Goal: Information Seeking & Learning: Learn about a topic

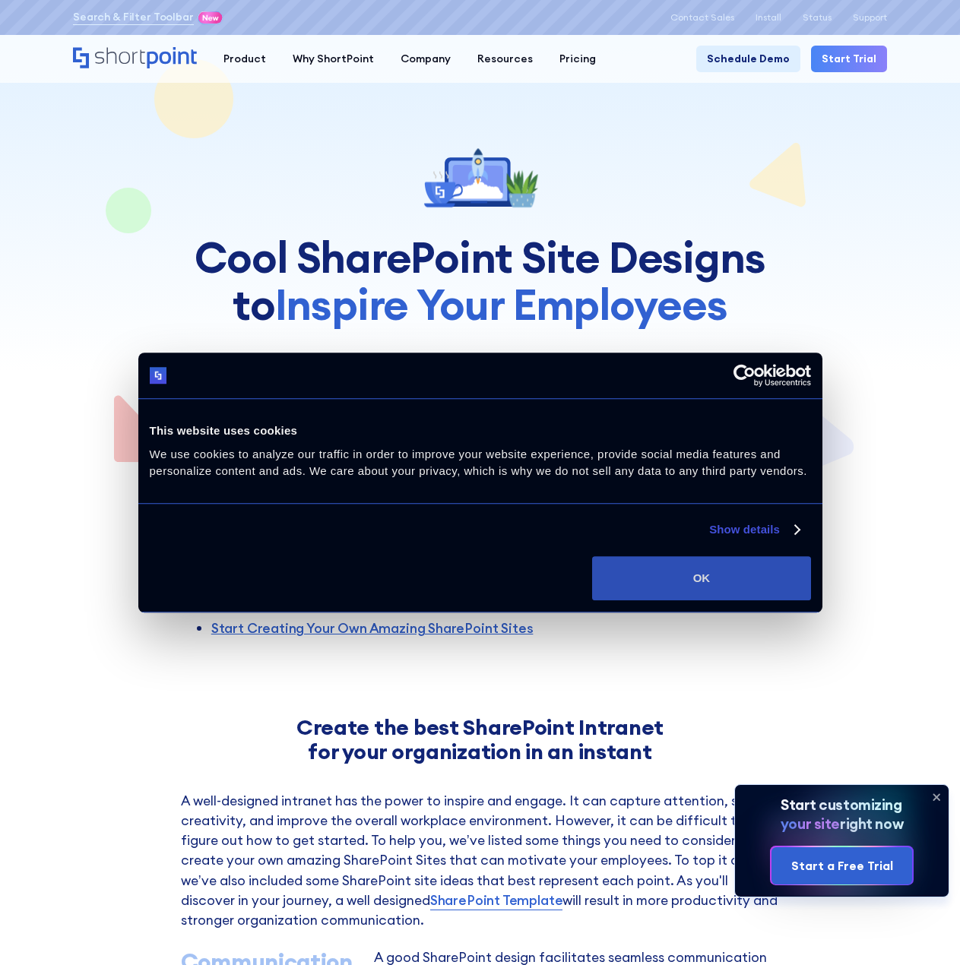
click at [756, 574] on button "OK" at bounding box center [701, 578] width 218 height 44
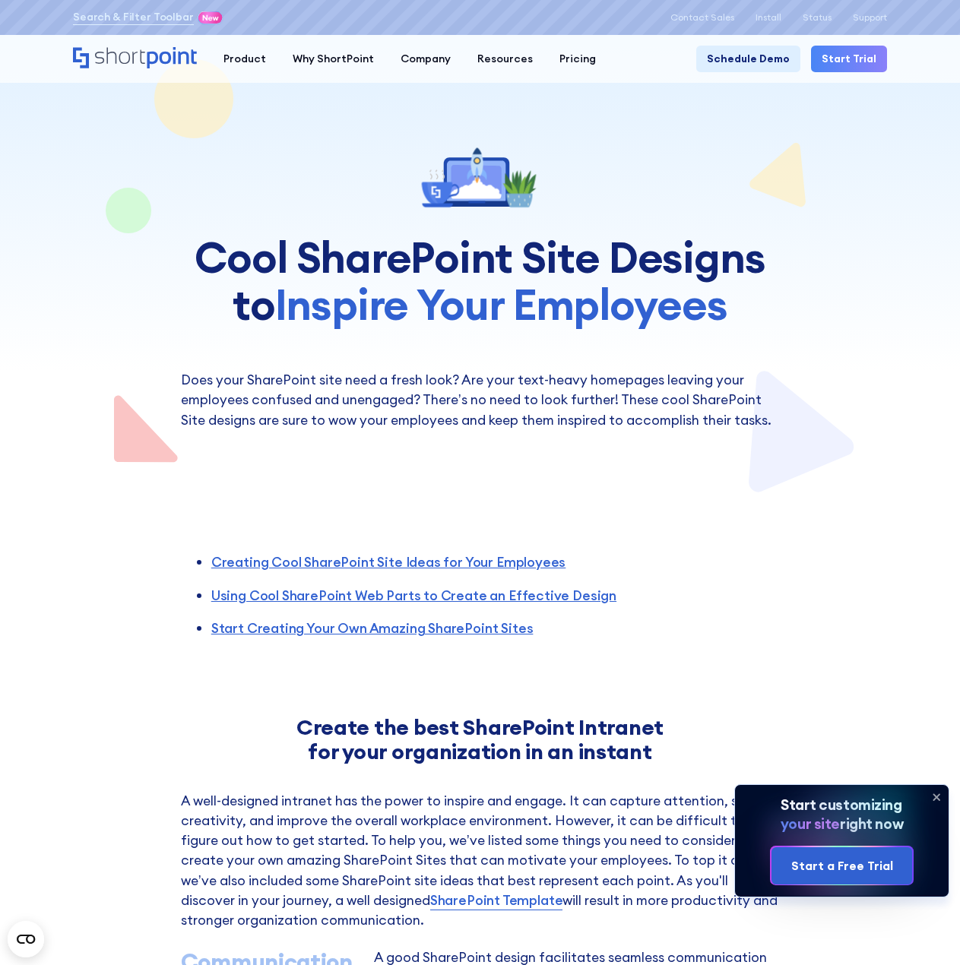
click at [937, 798] on icon at bounding box center [936, 797] width 6 height 6
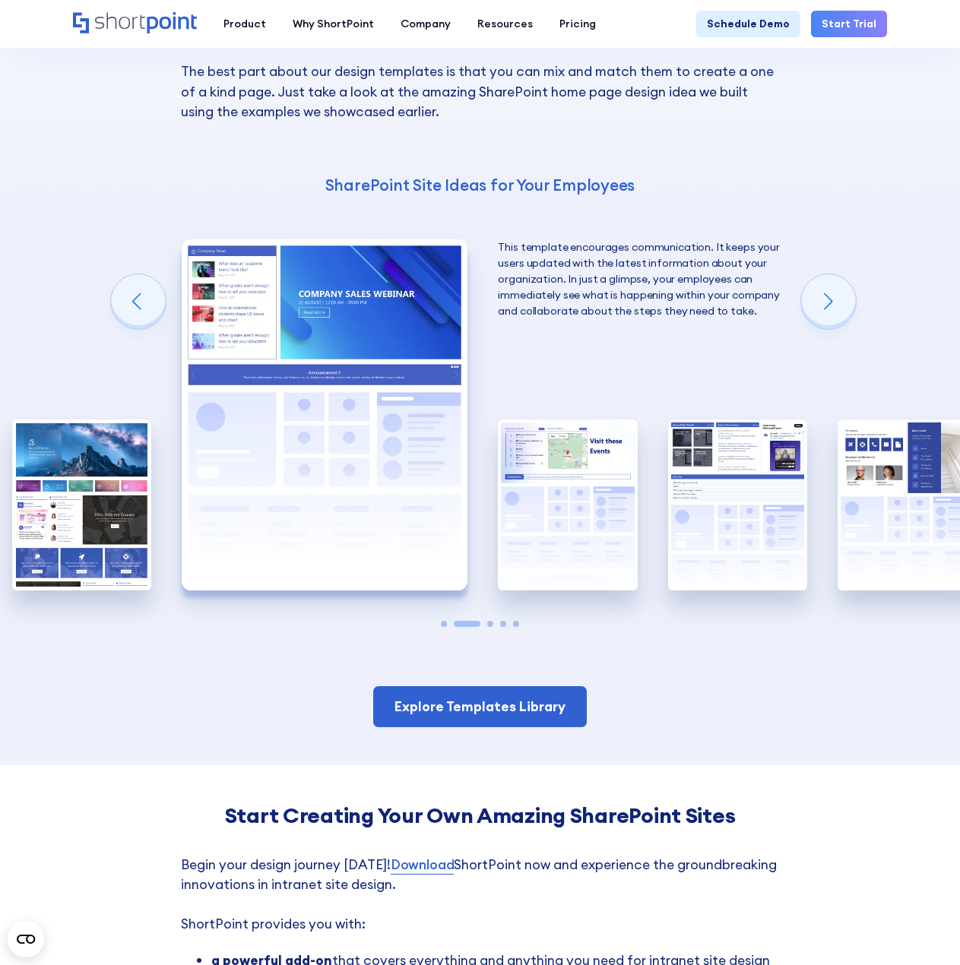
scroll to position [2128, 0]
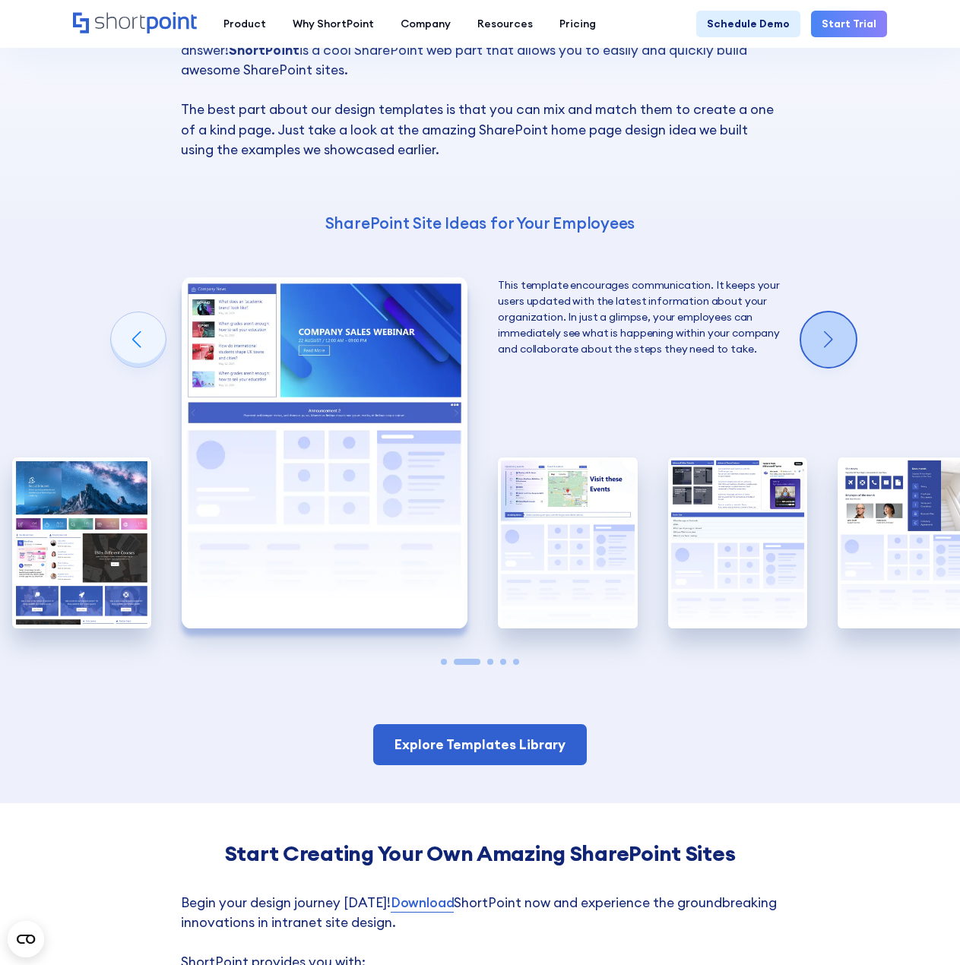
click at [838, 341] on div "Next slide" at bounding box center [828, 339] width 55 height 55
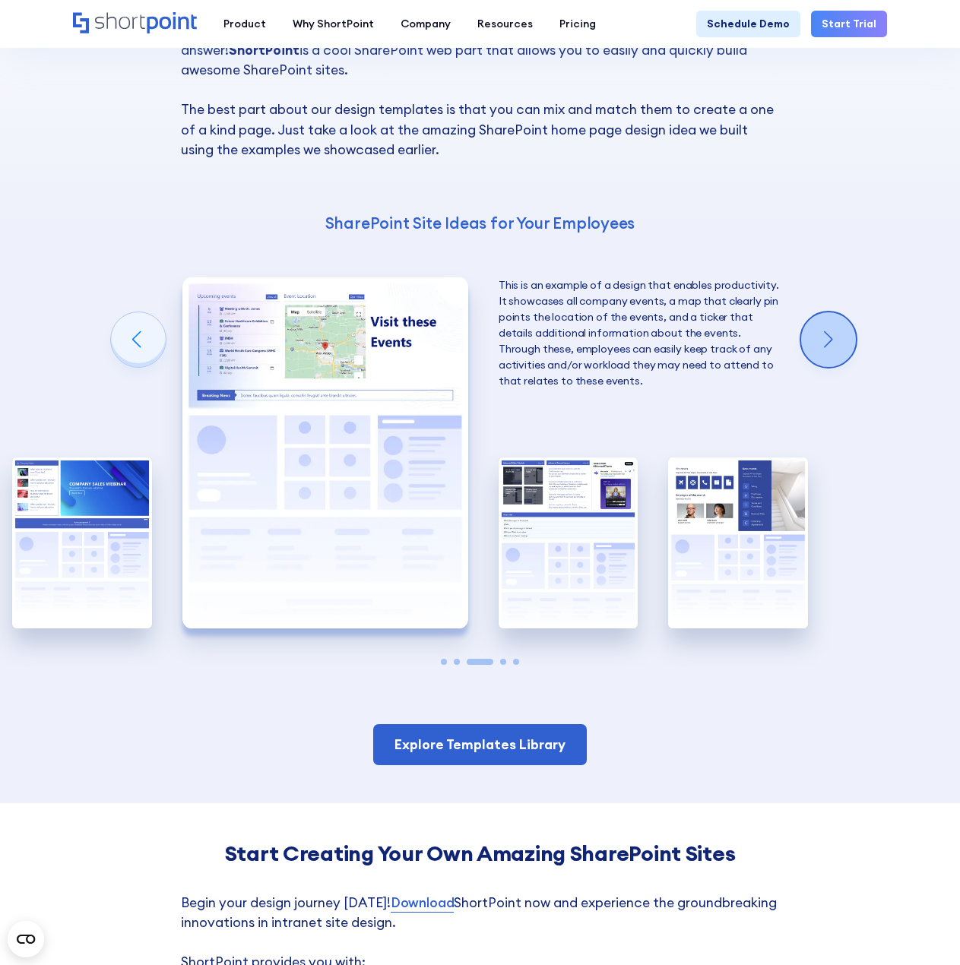
click at [838, 338] on div "Next slide" at bounding box center [828, 339] width 55 height 55
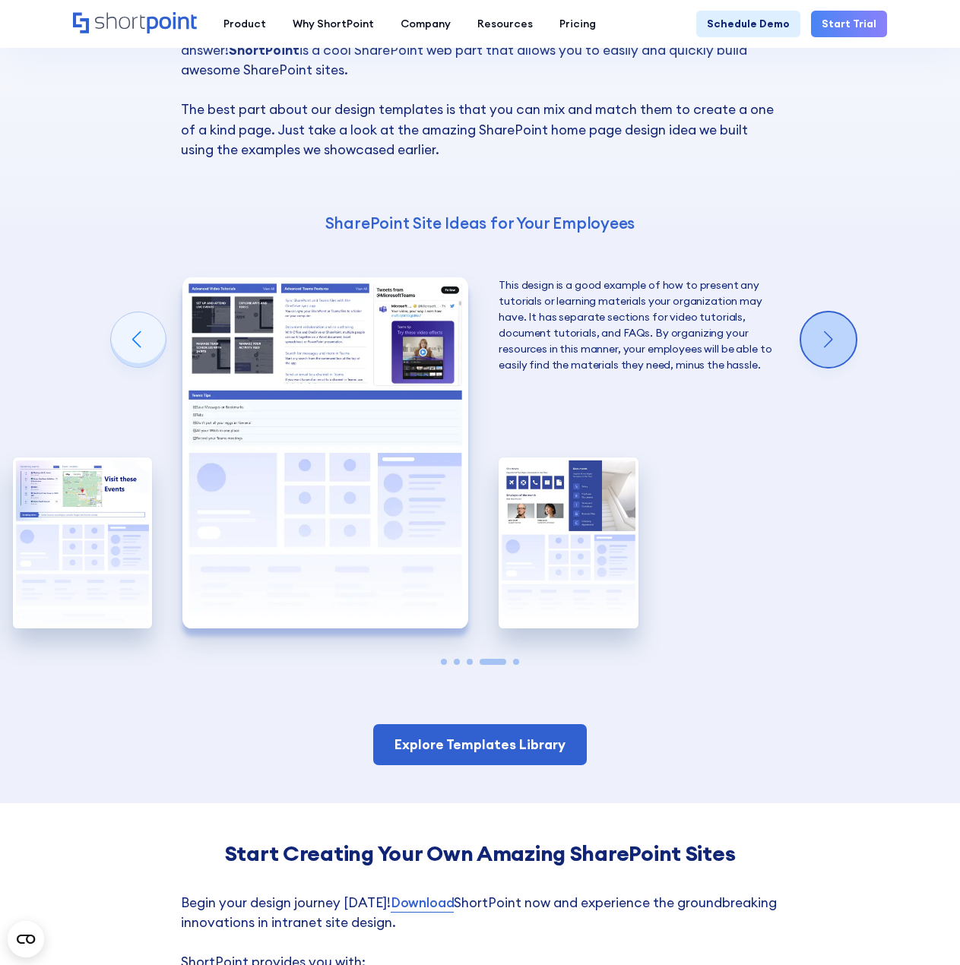
click at [838, 338] on div "Next slide" at bounding box center [828, 339] width 55 height 55
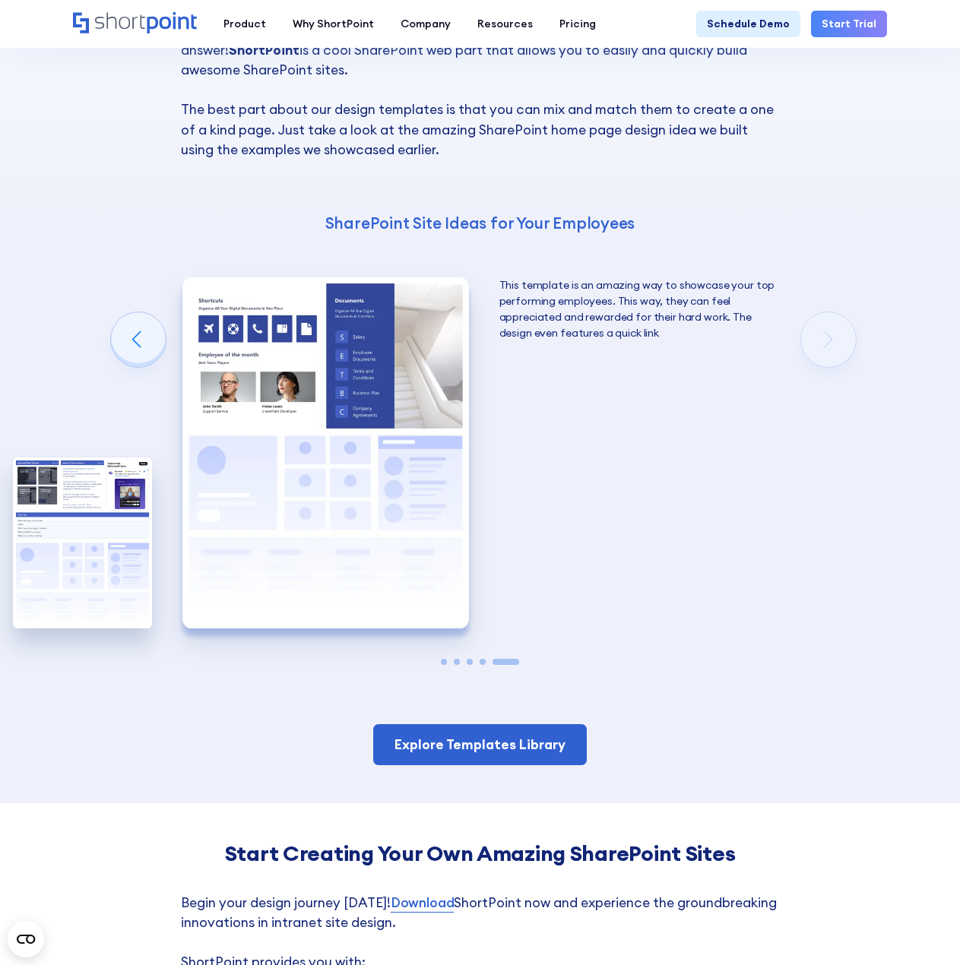
click at [838, 338] on div "Using Cool SharePoint Web Parts to Create an Effective Design Wondering where t…" at bounding box center [480, 317] width 960 height 974
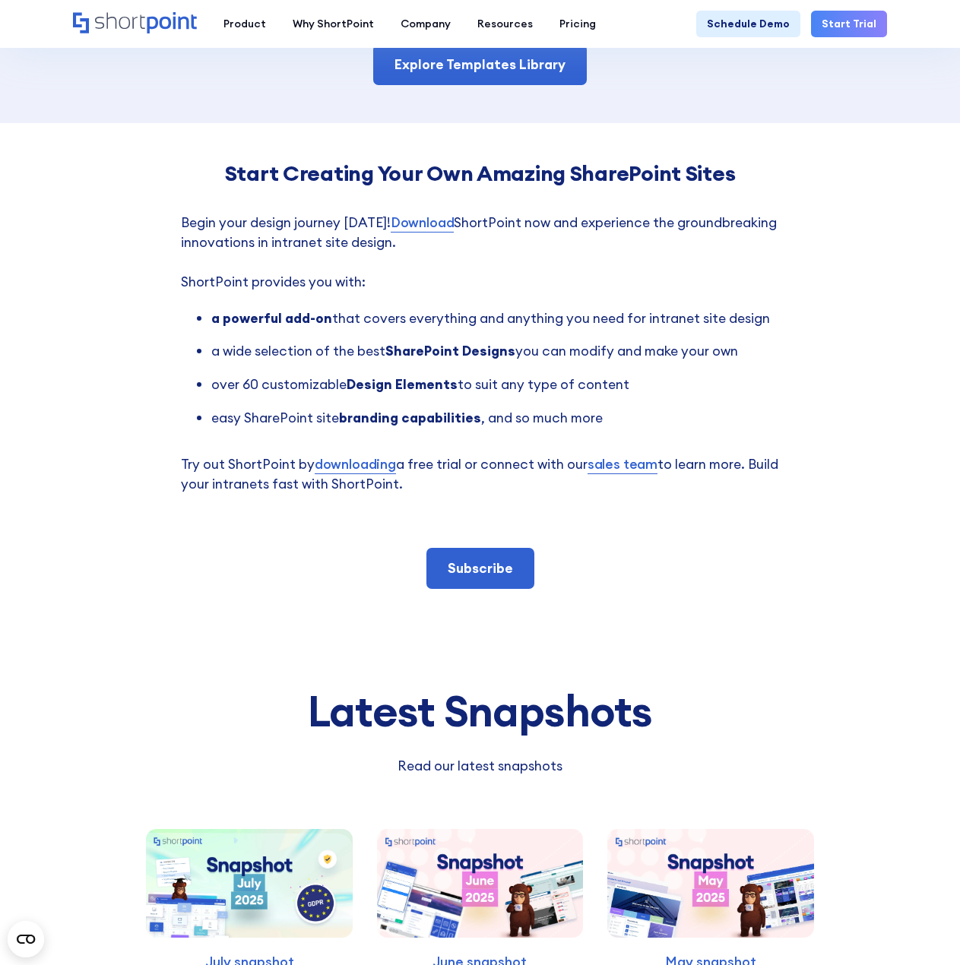
scroll to position [2661, 0]
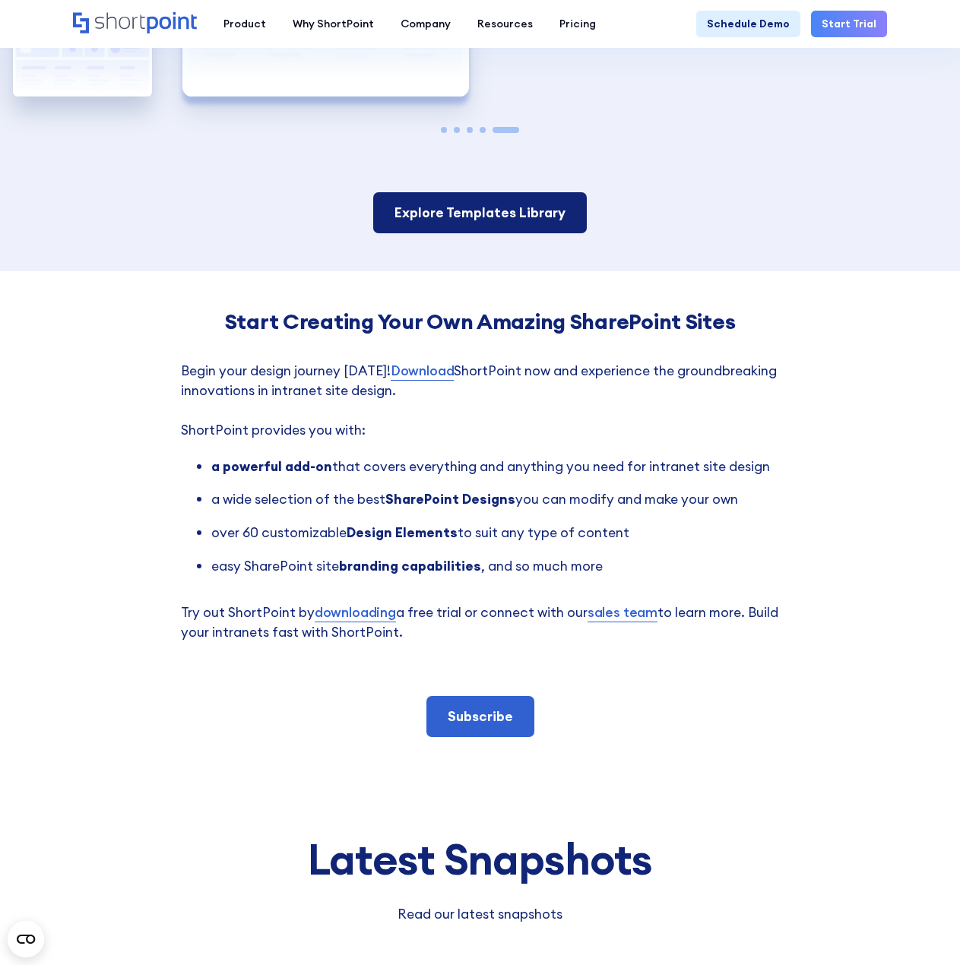
click at [471, 223] on link "Explore Templates Library" at bounding box center [480, 212] width 214 height 41
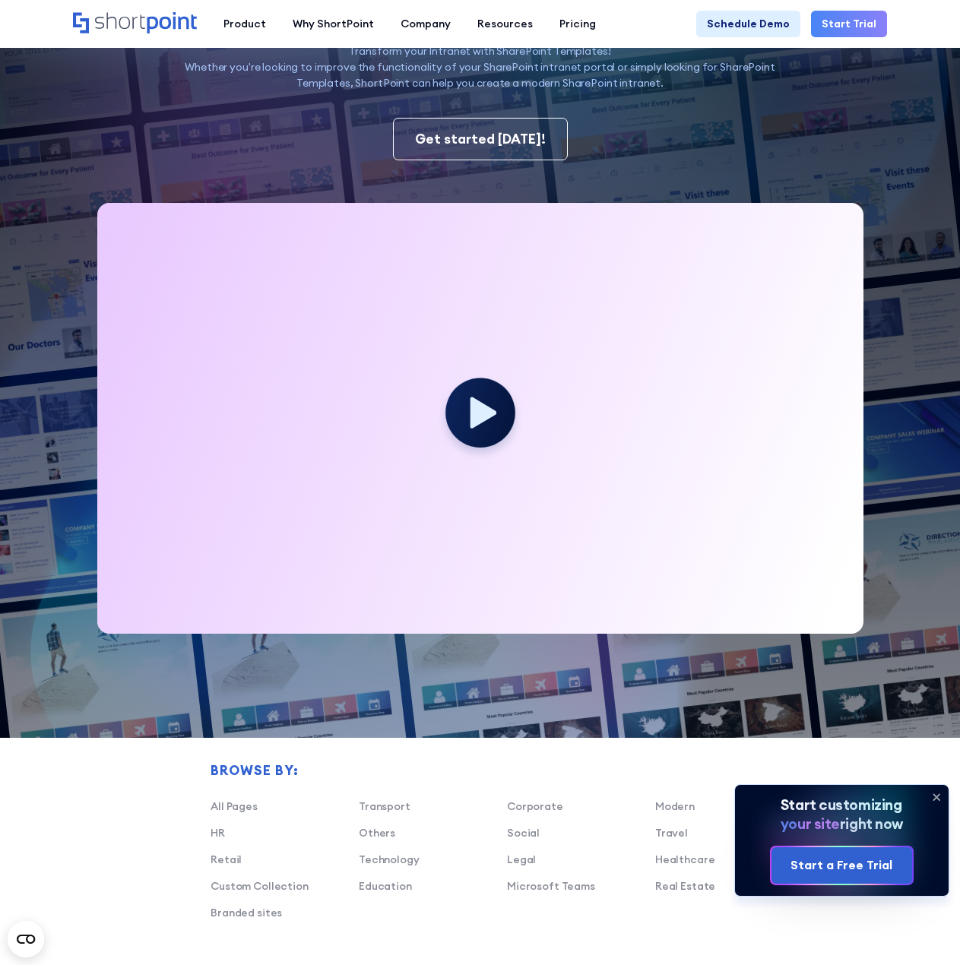
scroll to position [380, 0]
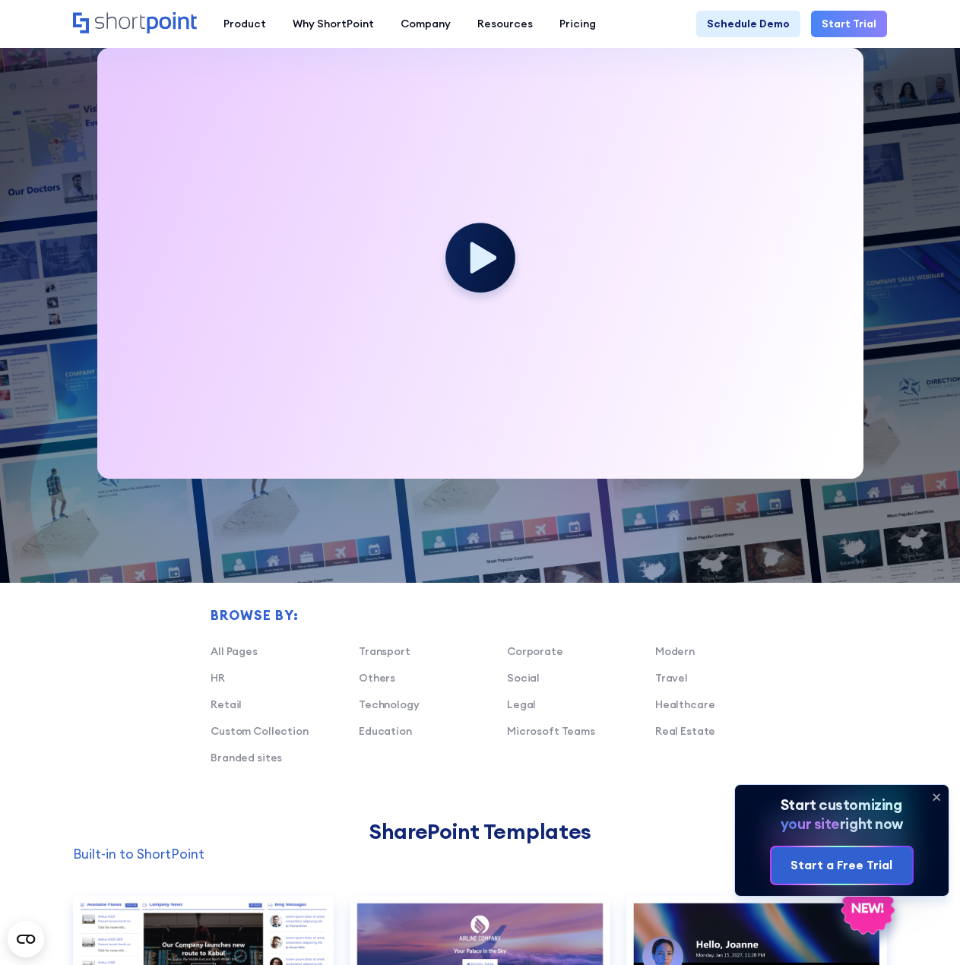
click at [938, 797] on icon at bounding box center [936, 797] width 6 height 6
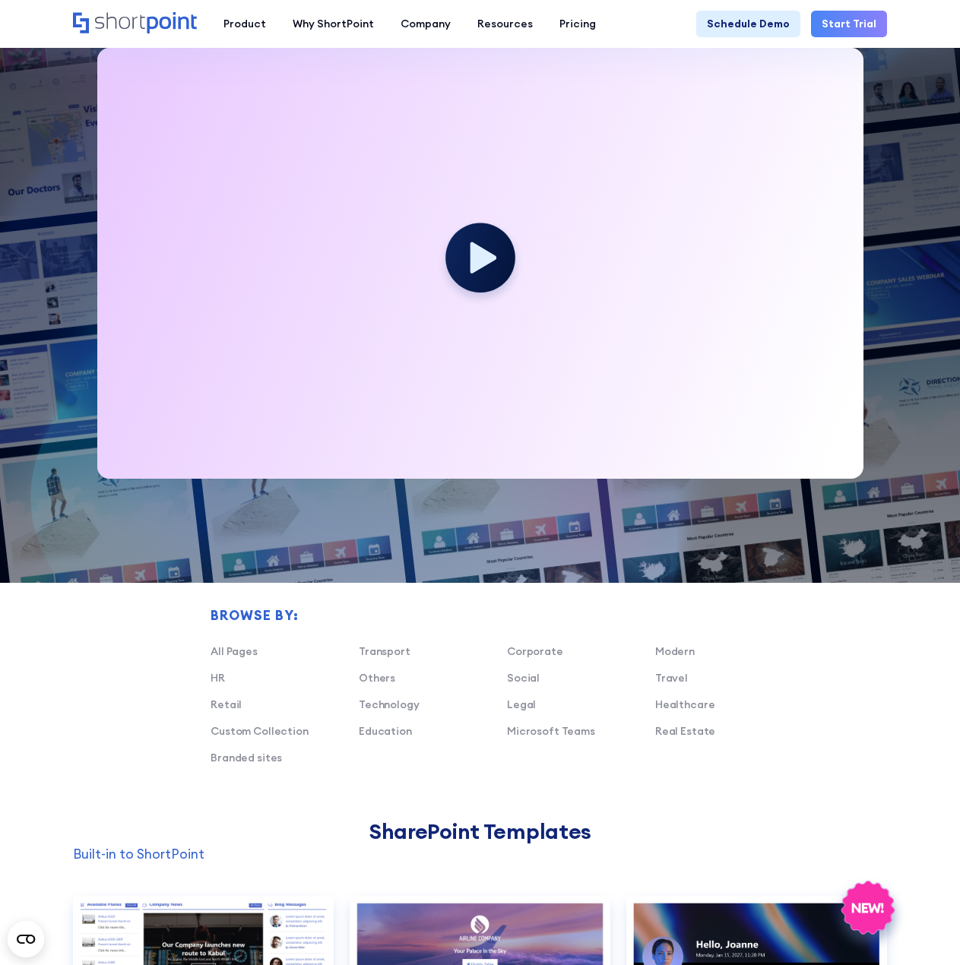
scroll to position [608, 0]
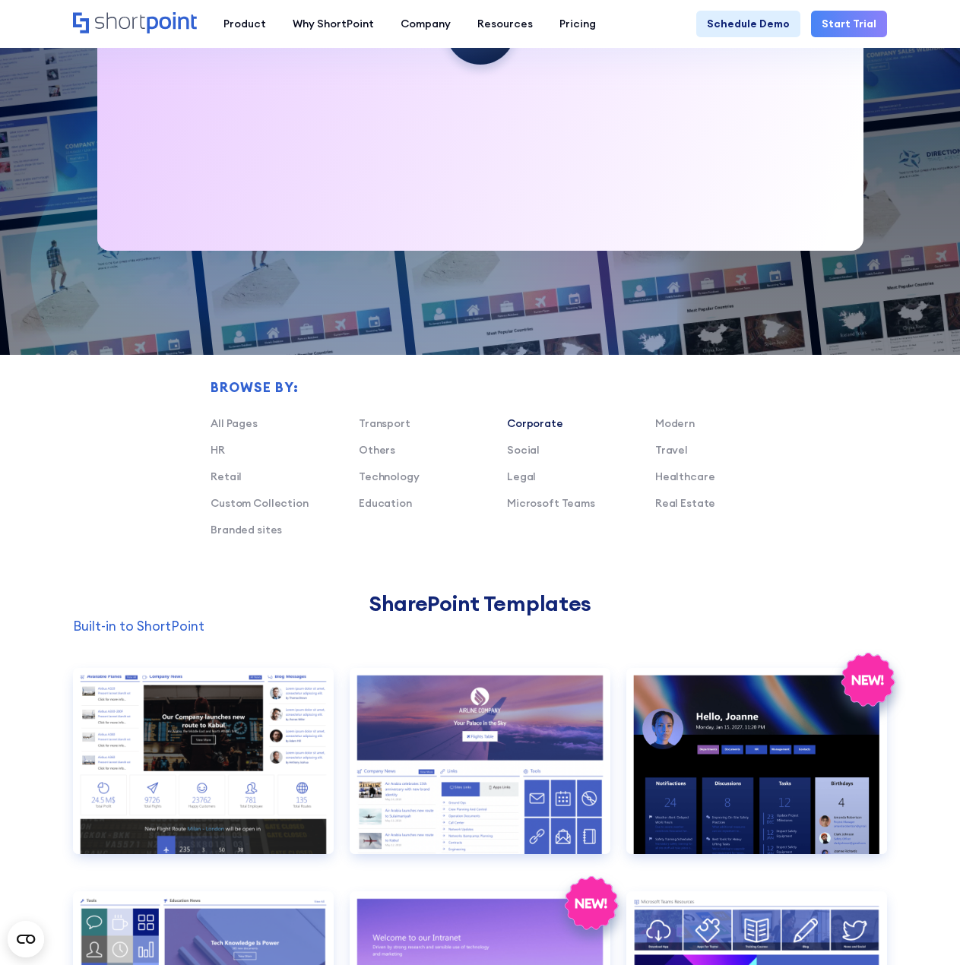
click at [537, 423] on link "Corporate" at bounding box center [535, 424] width 56 height 14
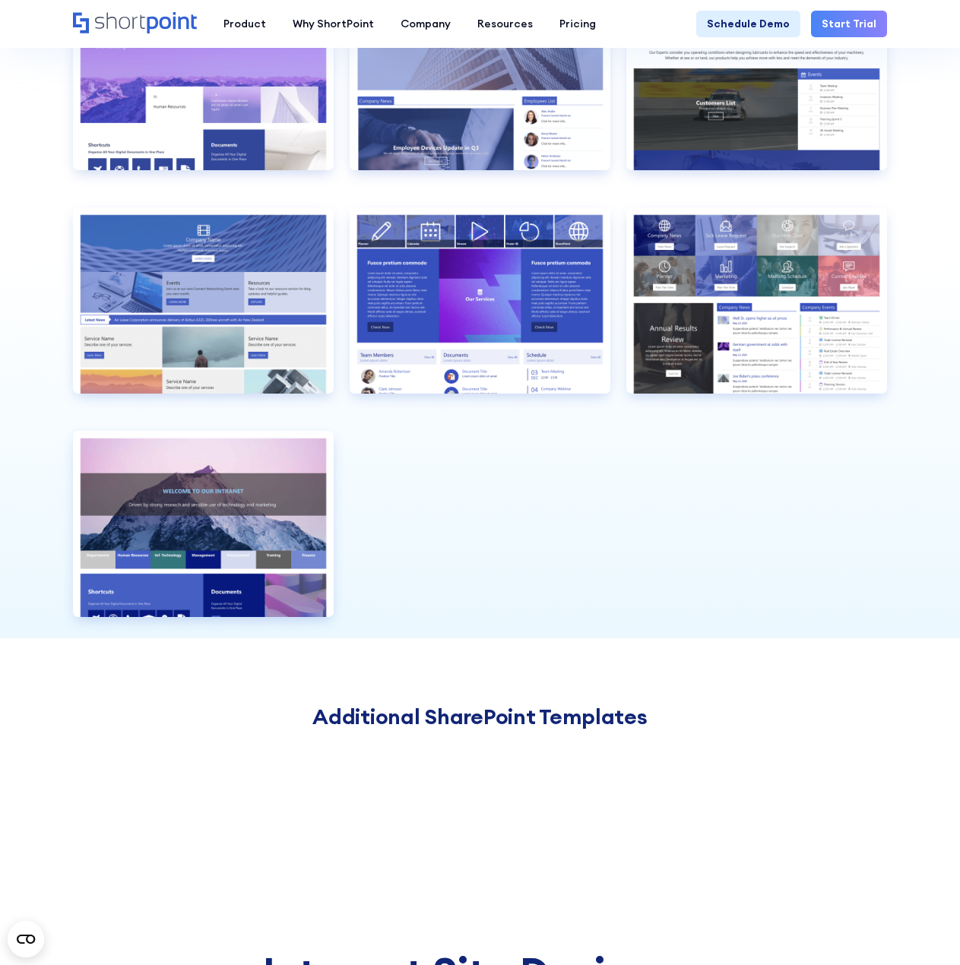
scroll to position [760, 0]
